Goal: Task Accomplishment & Management: Manage account settings

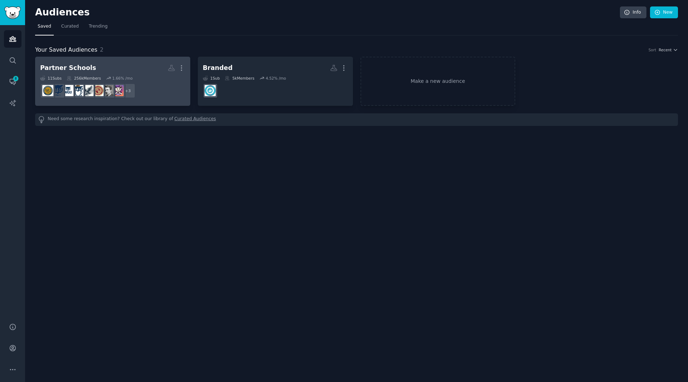
click at [134, 82] on dd "+ 3" at bounding box center [112, 91] width 145 height 20
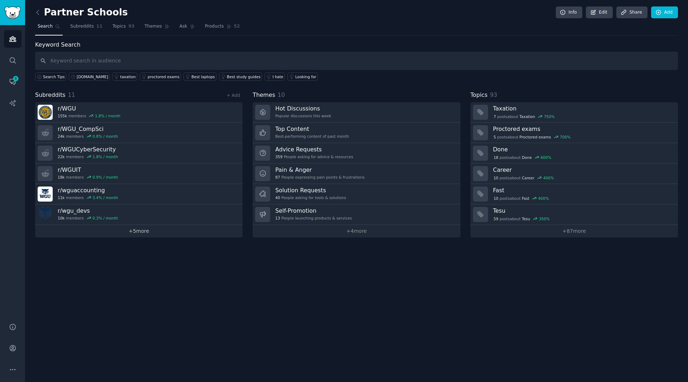
click at [134, 231] on link "+ 5 more" at bounding box center [139, 231] width 208 height 13
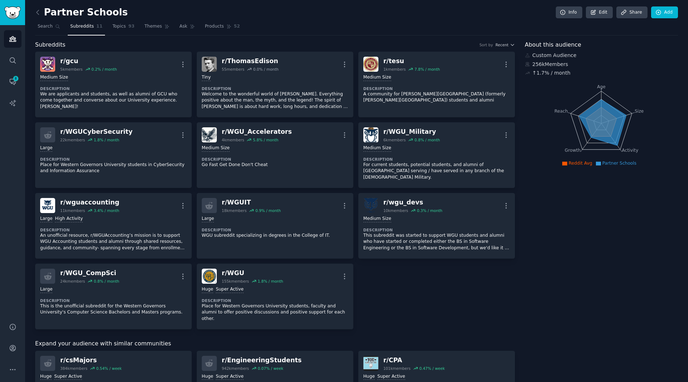
click at [664, 6] on div "Partner Schools Info Edit Share Add Search Subreddits 11 Topics 93 Themes Ask P…" at bounding box center [356, 348] width 663 height 697
click at [662, 9] on link "Add" at bounding box center [664, 12] width 27 height 12
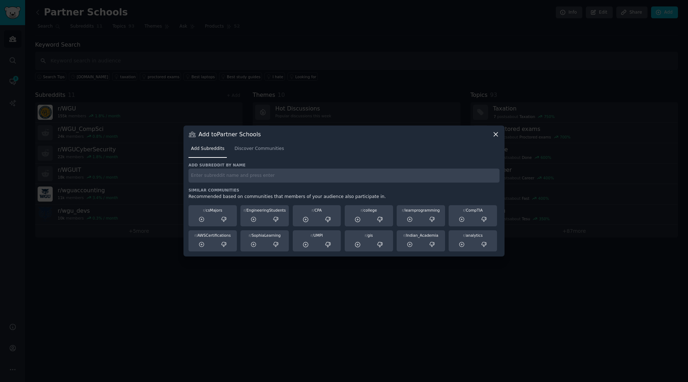
click at [234, 177] on input "text" at bounding box center [344, 175] width 311 height 14
type input "wgu"
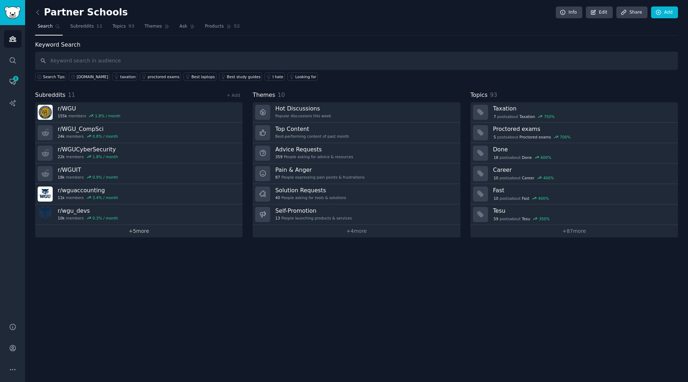
click at [143, 228] on link "+ 5 more" at bounding box center [139, 231] width 208 height 13
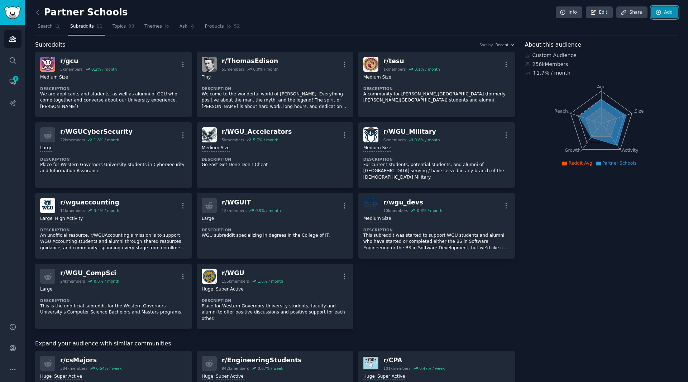
click at [667, 13] on link "Add" at bounding box center [664, 12] width 27 height 12
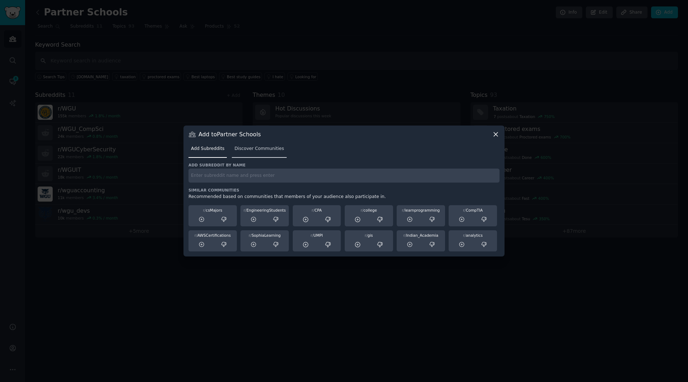
click at [265, 149] on span "Discover Communities" at bounding box center [258, 149] width 49 height 6
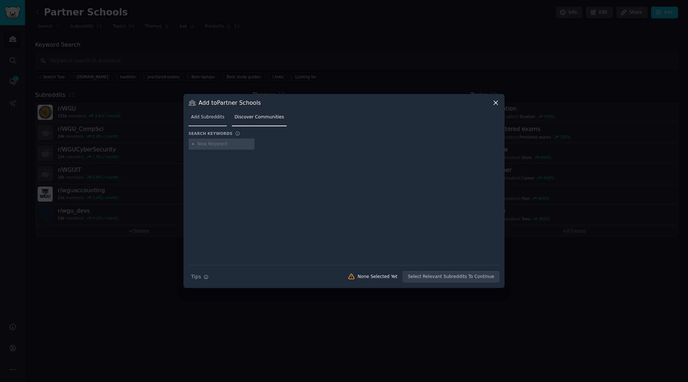
click at [208, 119] on span "Add Subreddits" at bounding box center [207, 117] width 33 height 6
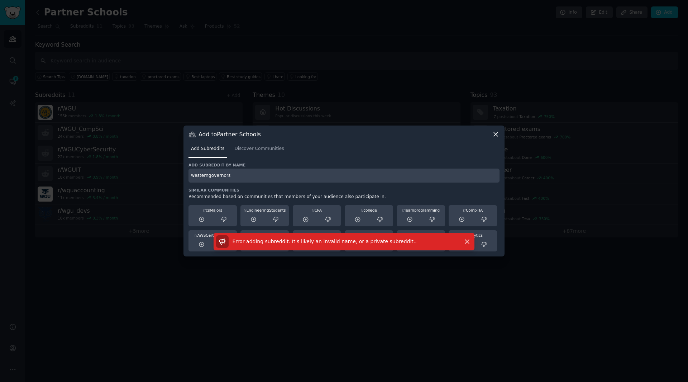
click at [235, 178] on input "westerngovernors" at bounding box center [344, 175] width 311 height 14
drag, startPoint x: 237, startPoint y: 174, endPoint x: 197, endPoint y: 171, distance: 40.3
click at [197, 171] on input "westerngovernors" at bounding box center [344, 175] width 311 height 14
click at [198, 171] on input "westerngovernors" at bounding box center [344, 175] width 311 height 14
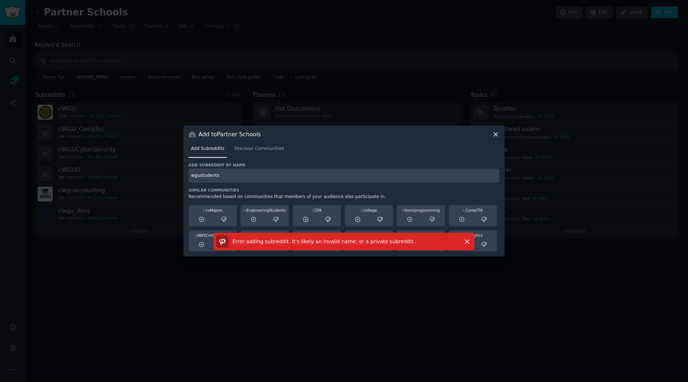
type input "wgustudents"
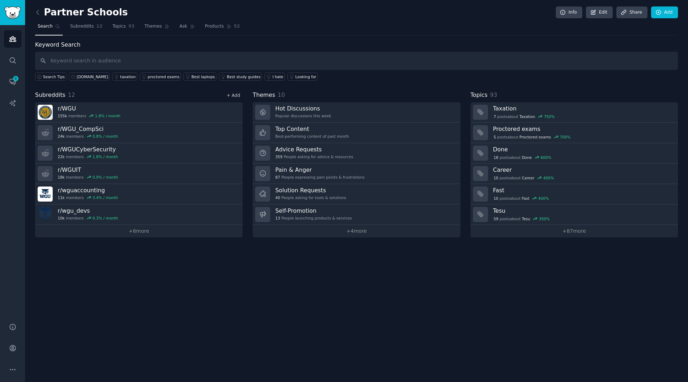
click at [237, 95] on link "+ Add" at bounding box center [234, 95] width 14 height 5
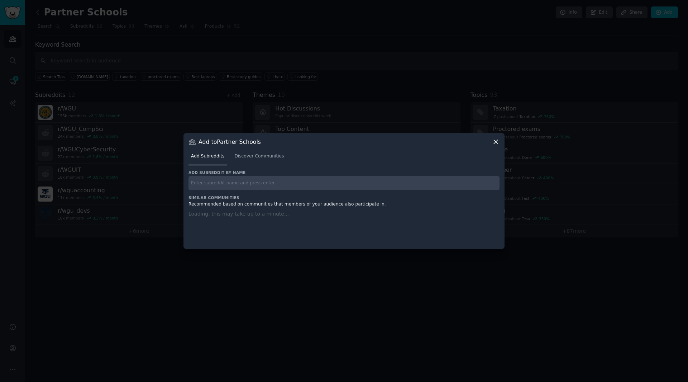
click at [209, 184] on input "text" at bounding box center [344, 183] width 311 height 14
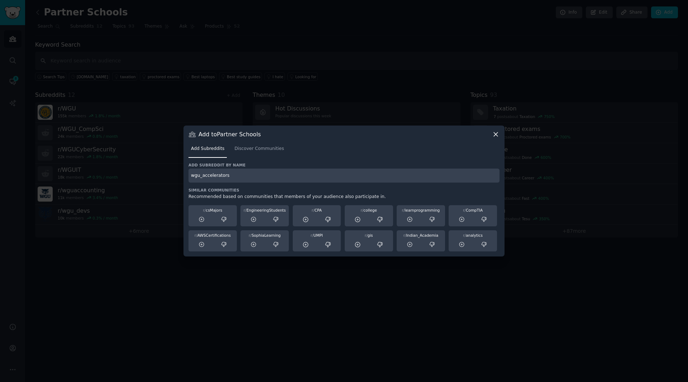
type input "wgu_accelerators"
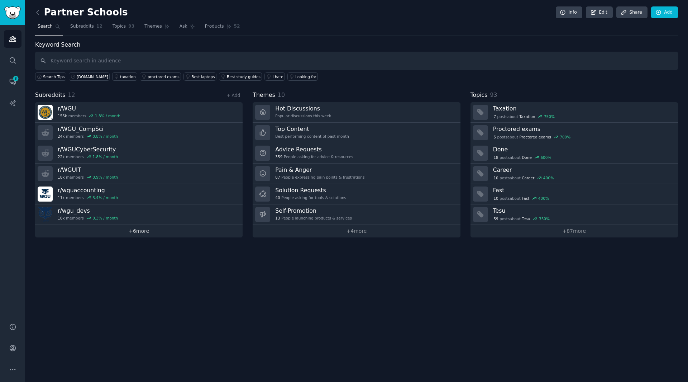
click at [148, 235] on link "+ 6 more" at bounding box center [139, 231] width 208 height 13
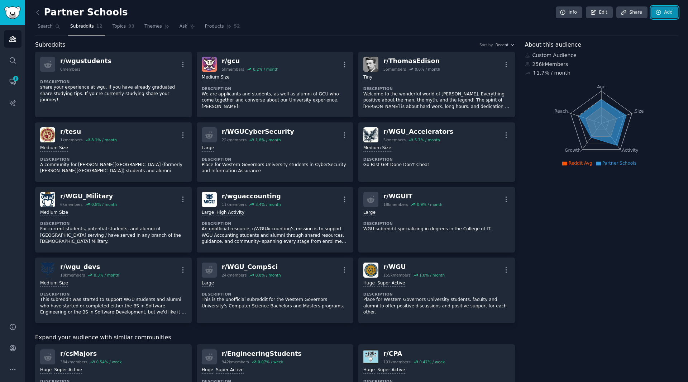
click at [663, 13] on link "Add" at bounding box center [664, 12] width 27 height 12
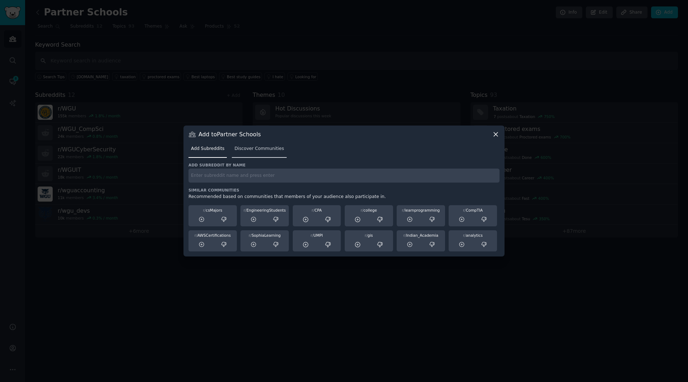
click at [245, 147] on span "Discover Communities" at bounding box center [258, 149] width 49 height 6
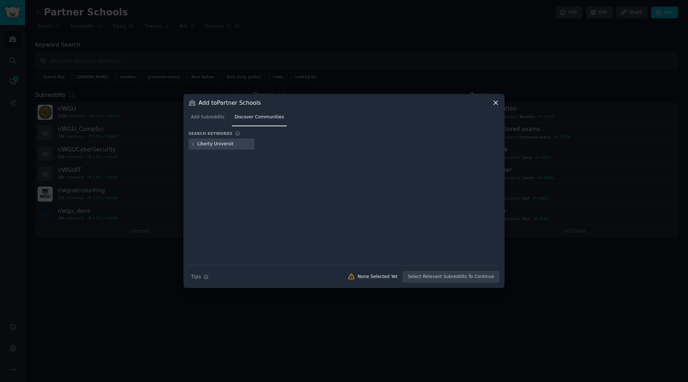
type input "[GEOGRAPHIC_DATA]"
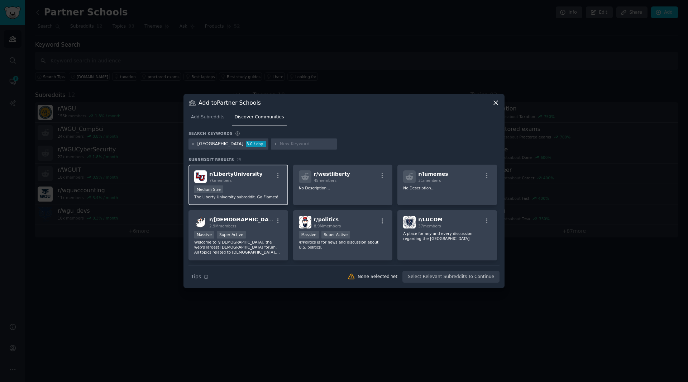
click at [247, 184] on div "r/ LibertyUniversity 7k members Medium Size The [GEOGRAPHIC_DATA] subreddit. Go…" at bounding box center [239, 185] width 100 height 41
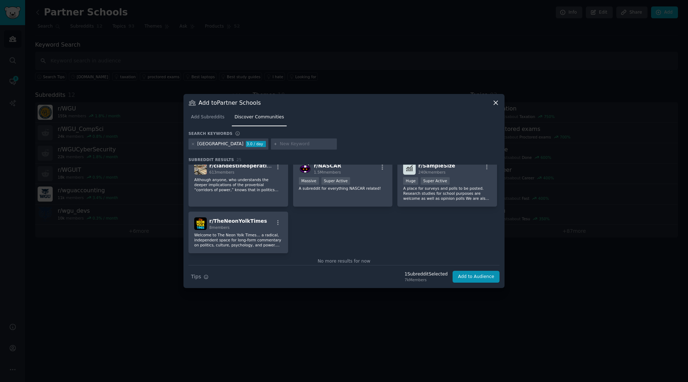
scroll to position [394, 0]
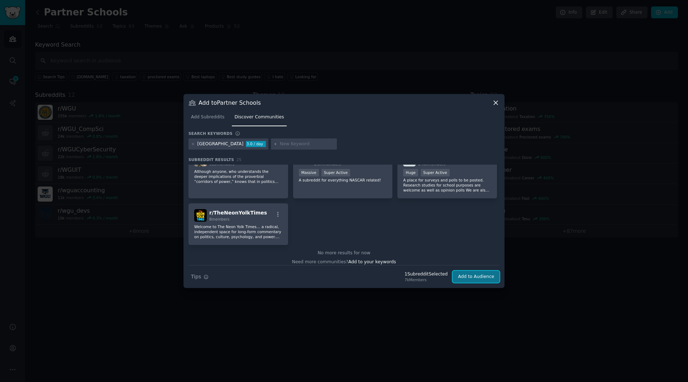
click at [476, 271] on button "Add to Audience" at bounding box center [476, 277] width 47 height 12
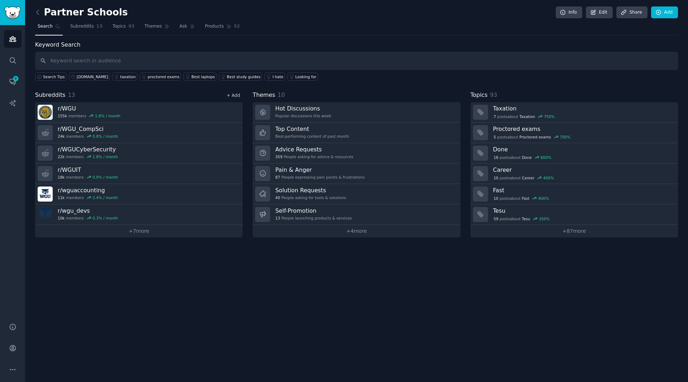
click at [232, 94] on link "+ Add" at bounding box center [234, 95] width 14 height 5
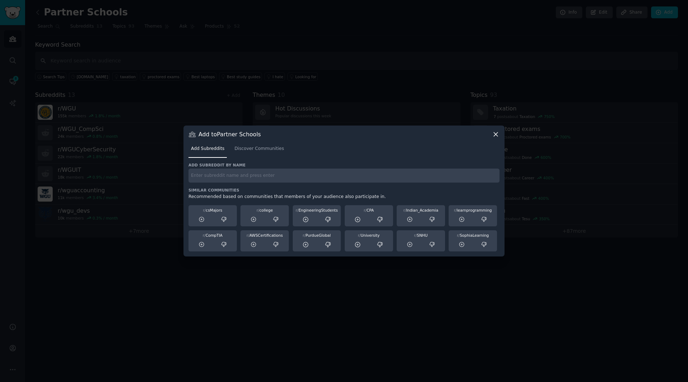
click at [210, 177] on input "text" at bounding box center [344, 175] width 311 height 14
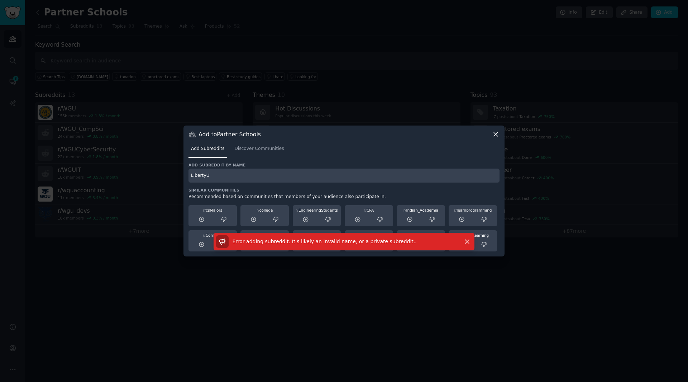
click at [218, 175] on input "LibertyU" at bounding box center [344, 175] width 311 height 14
type input "LibertyUniversityOnline"
click at [499, 132] on icon at bounding box center [496, 134] width 8 height 8
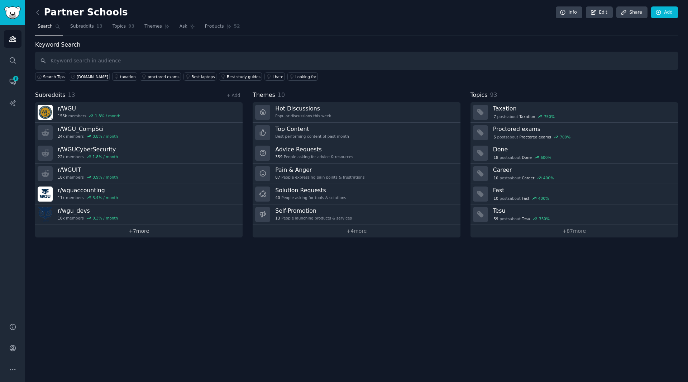
click at [98, 234] on link "+ 7 more" at bounding box center [139, 231] width 208 height 13
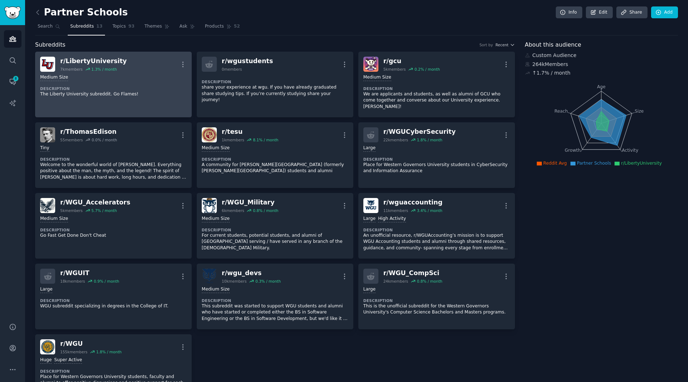
click at [124, 72] on div "Medium Size Description The [GEOGRAPHIC_DATA] subreddit. Go Flames!" at bounding box center [113, 86] width 147 height 28
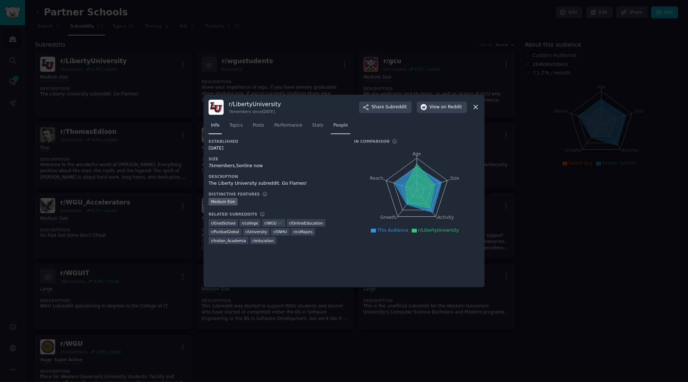
click at [331, 121] on link "People" at bounding box center [341, 127] width 20 height 15
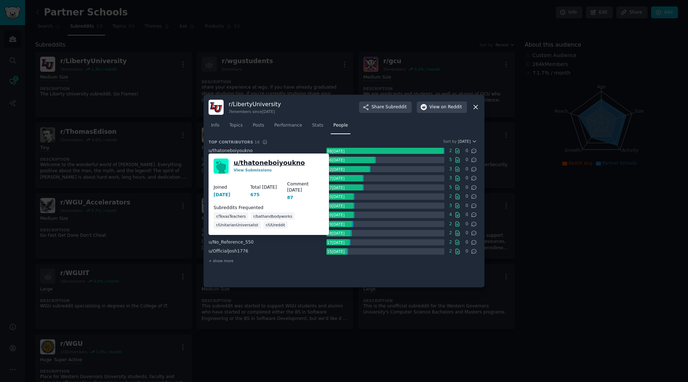
click at [249, 165] on link "u/ thatoneboiyoukno" at bounding box center [269, 162] width 71 height 9
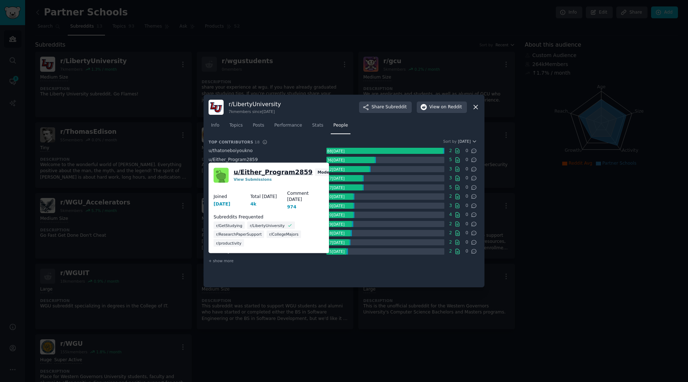
click at [247, 172] on link "u/ Either_Program2859" at bounding box center [273, 171] width 79 height 9
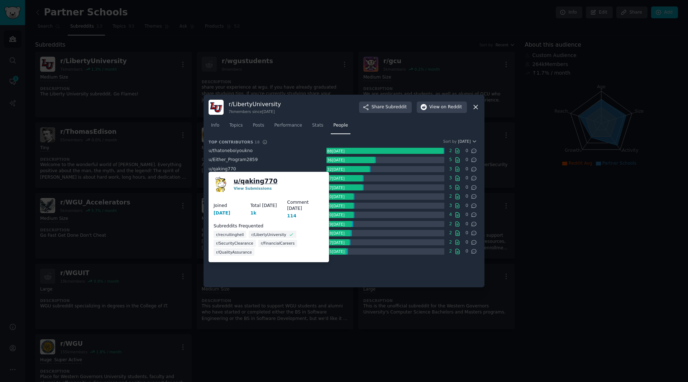
click at [244, 182] on link "u/ qaking770" at bounding box center [256, 181] width 44 height 9
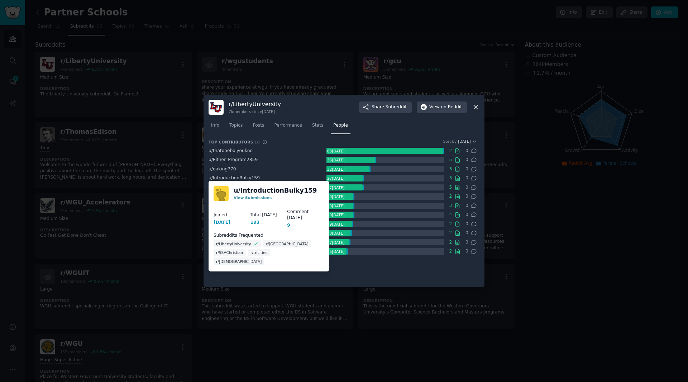
click at [251, 187] on link "u/ IntroductionBulky159" at bounding box center [275, 190] width 83 height 9
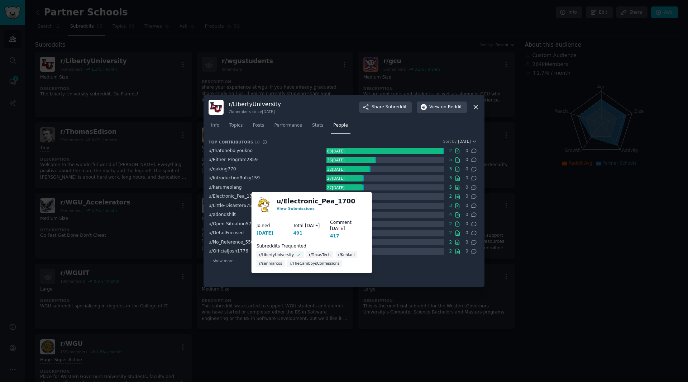
click at [284, 198] on link "u/ Electronic_Pea_1700" at bounding box center [316, 201] width 79 height 9
click at [281, 199] on link "u/ Little-Disaster6758" at bounding box center [311, 201] width 75 height 9
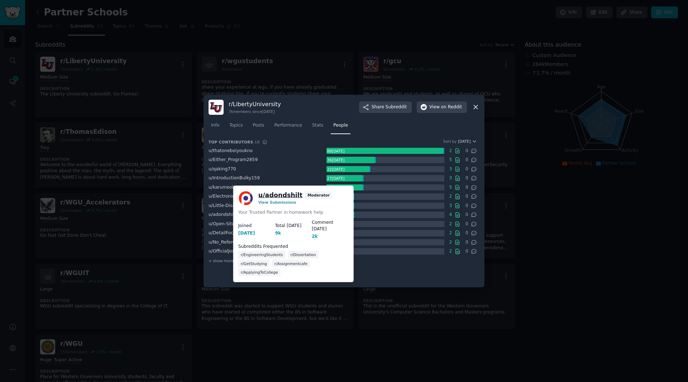
click at [287, 193] on link "u/ adondshilt" at bounding box center [280, 194] width 44 height 9
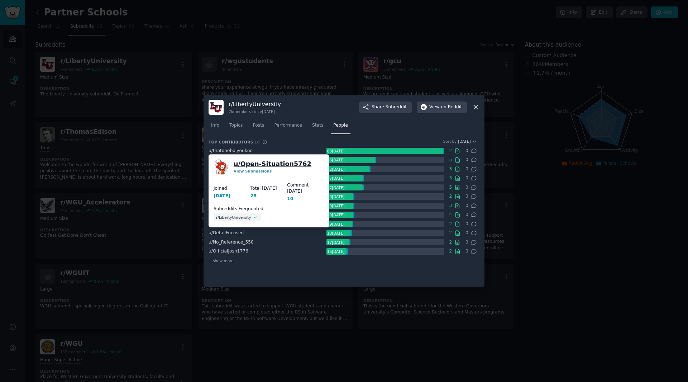
click at [275, 164] on link "u/ Open-Situation5762" at bounding box center [273, 163] width 78 height 9
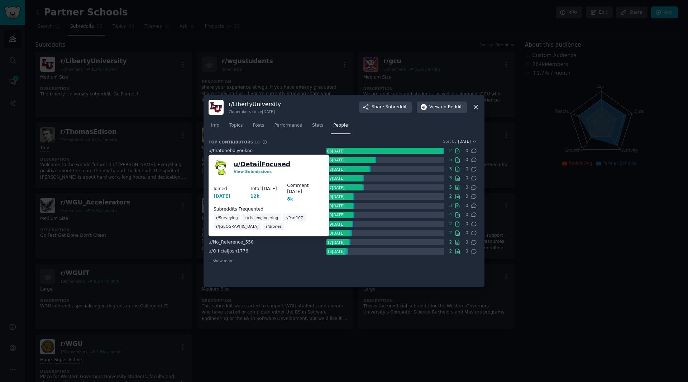
click at [276, 163] on link "u/ DetailFocused" at bounding box center [262, 163] width 57 height 9
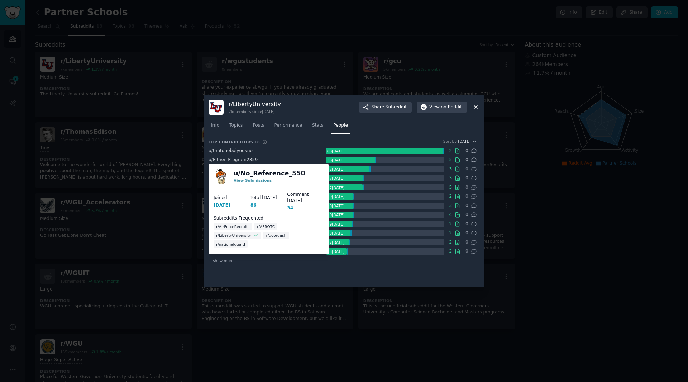
click at [280, 175] on link "u/ No_Reference_550" at bounding box center [270, 173] width 72 height 9
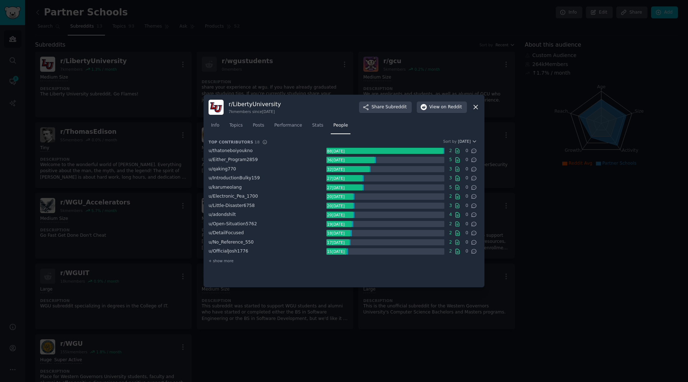
click at [433, 101] on div "r/ LibertyUniversity 7k members since [DATE] Share Subreddit View on Reddit" at bounding box center [344, 107] width 271 height 15
click at [434, 104] on button "View on Reddit" at bounding box center [442, 106] width 50 height 11
